Goal: Task Accomplishment & Management: Use online tool/utility

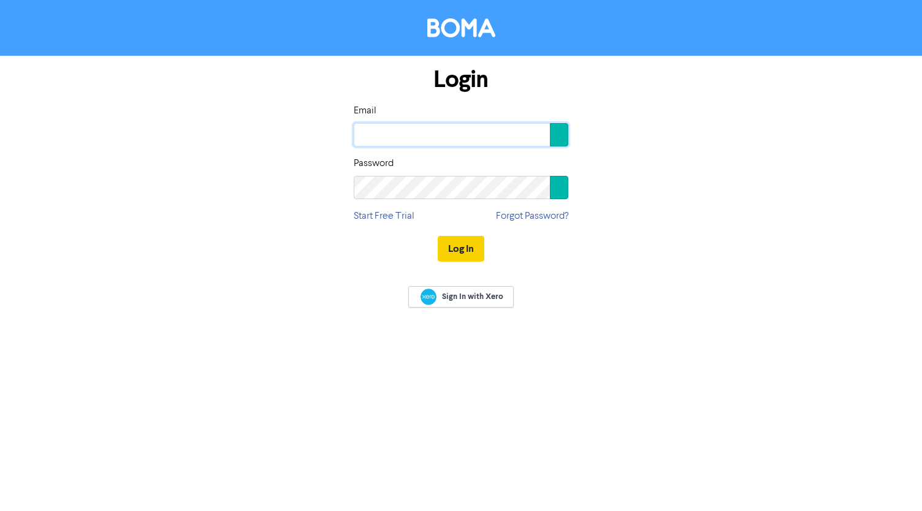
type input "[PERSON_NAME][EMAIL_ADDRESS][DOMAIN_NAME]"
click at [463, 249] on button "Log In" at bounding box center [461, 249] width 47 height 26
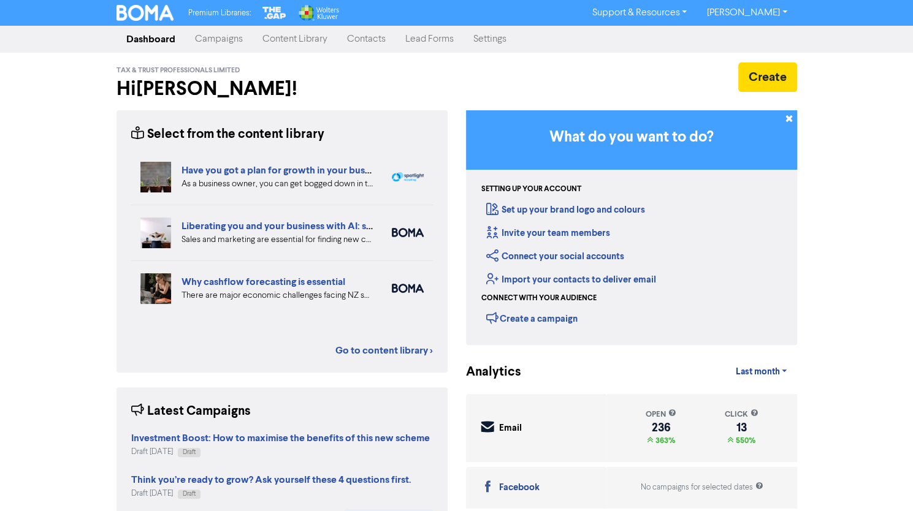
click at [223, 35] on link "Campaigns" at bounding box center [218, 39] width 67 height 25
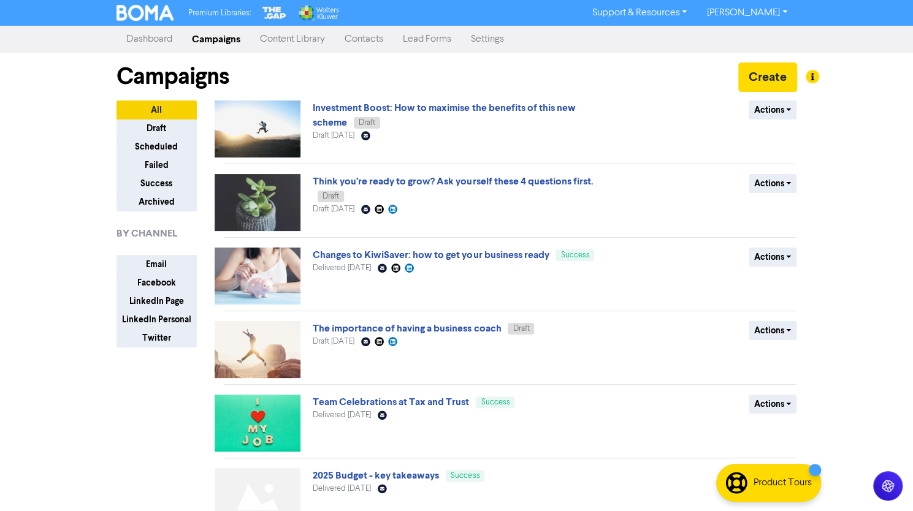
click at [485, 255] on link "Changes to KiwiSaver: how to get your business ready" at bounding box center [431, 255] width 236 height 12
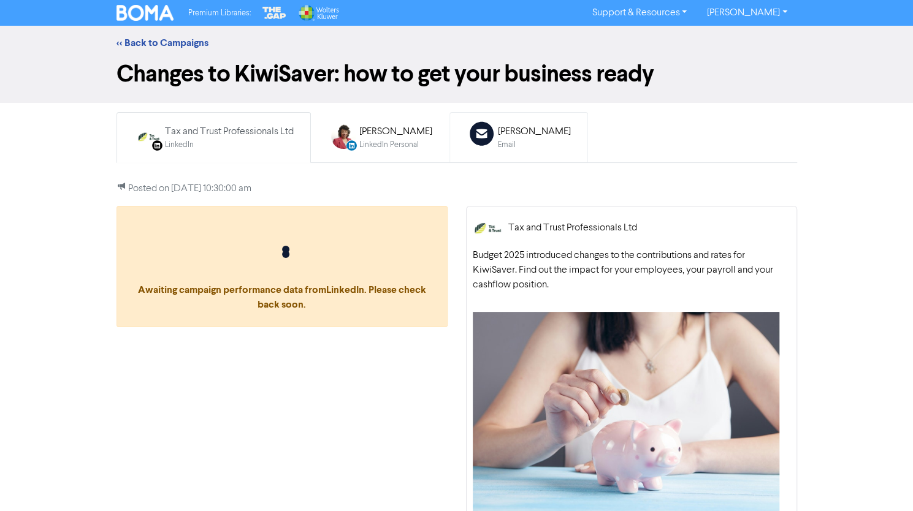
click at [517, 158] on link "Email Created with Sketch. [PERSON_NAME] Email" at bounding box center [518, 137] width 139 height 51
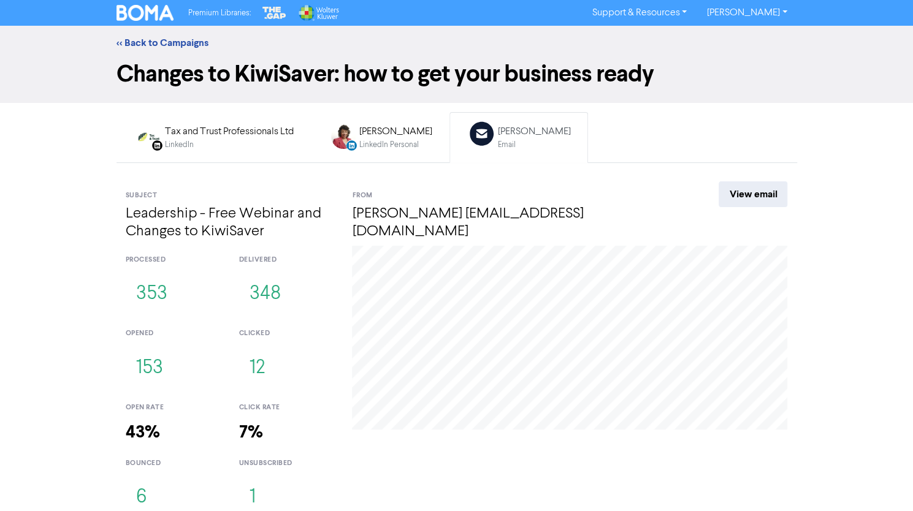
scroll to position [10, 0]
